Goal: Task Accomplishment & Management: Manage account settings

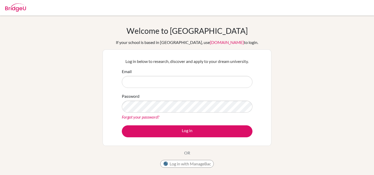
type input "[EMAIL_ADDRESS][DOMAIN_NAME]"
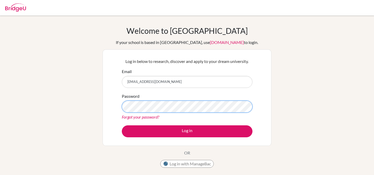
click at [122, 125] on button "Log in" at bounding box center [187, 131] width 131 height 12
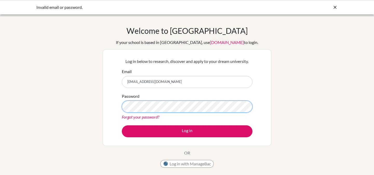
click at [122, 125] on button "Log in" at bounding box center [187, 131] width 131 height 12
